Goal: Find specific page/section: Find specific page/section

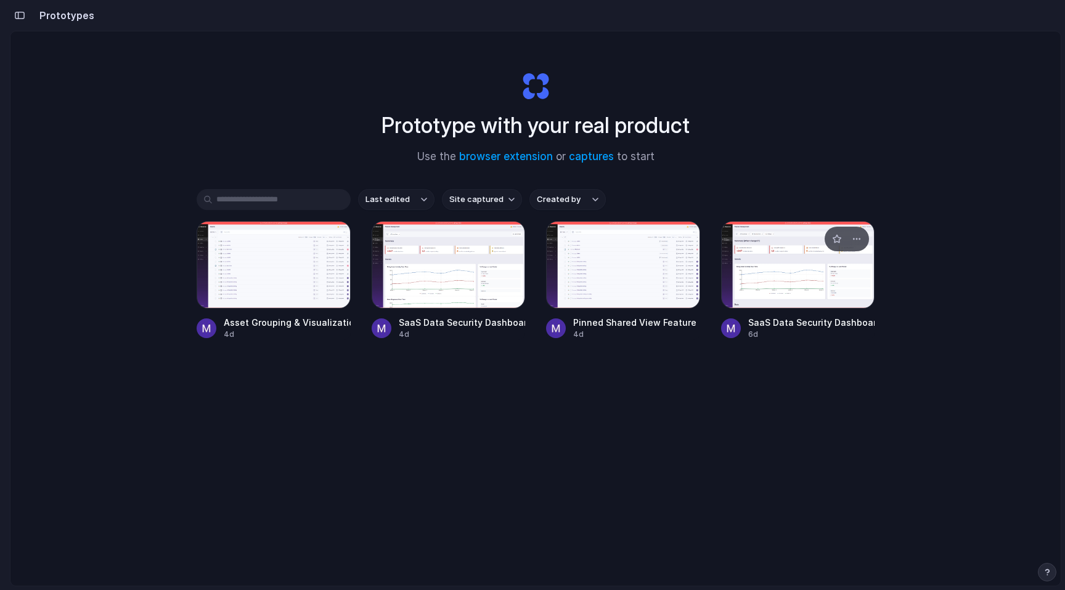
click at [754, 270] on div at bounding box center [798, 264] width 154 height 87
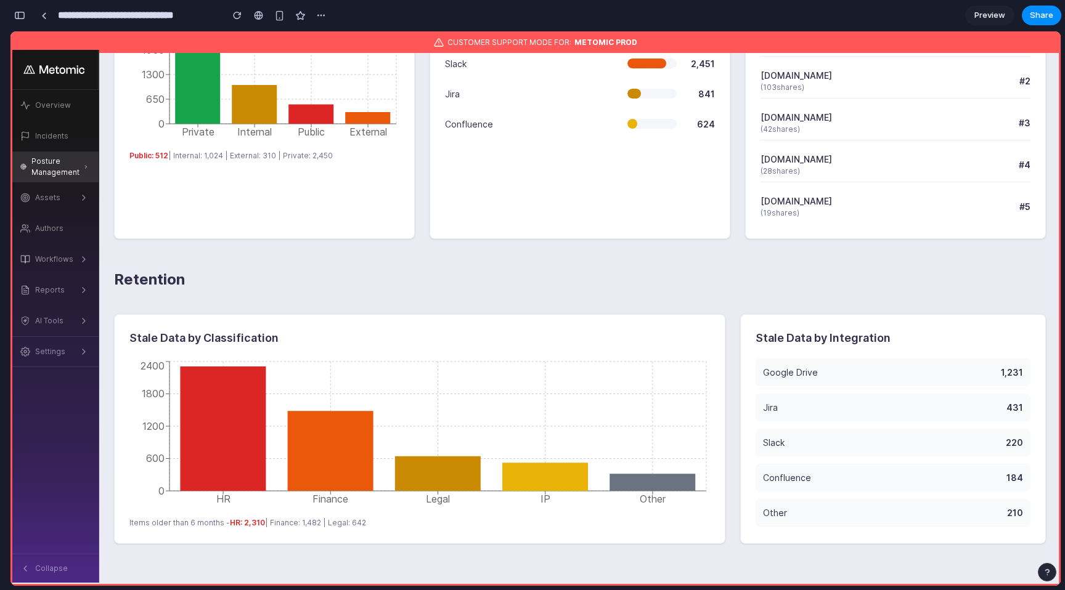
scroll to position [1051, 0]
